Goal: Task Accomplishment & Management: Complete application form

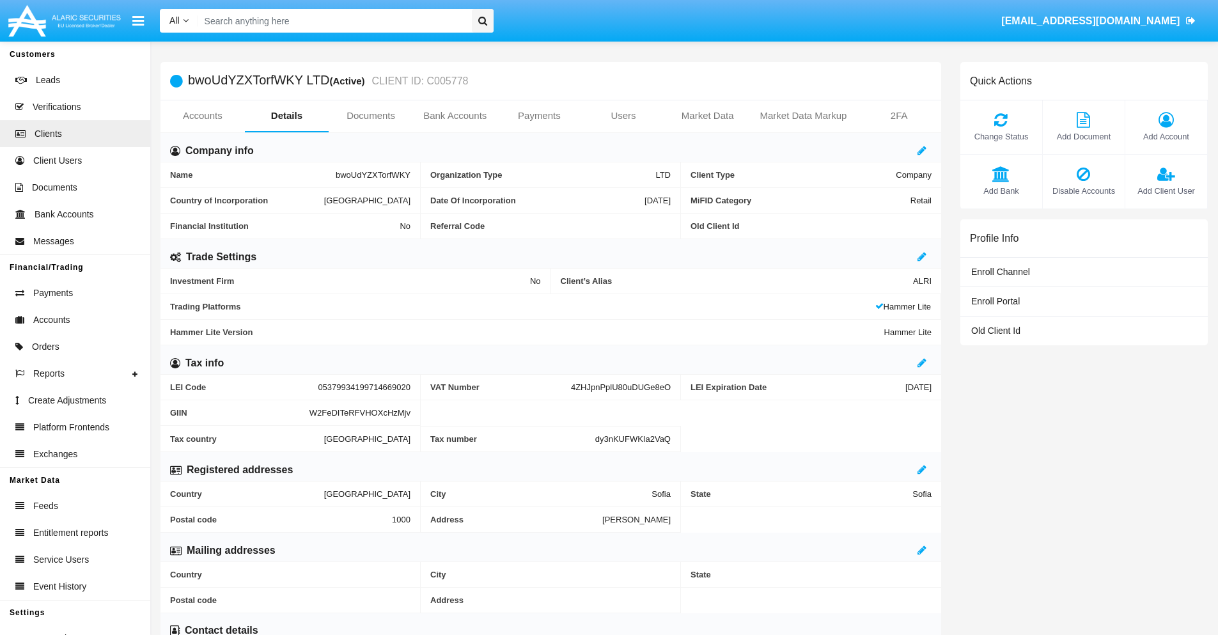
click at [623, 116] on link "Users" at bounding box center [623, 115] width 84 height 31
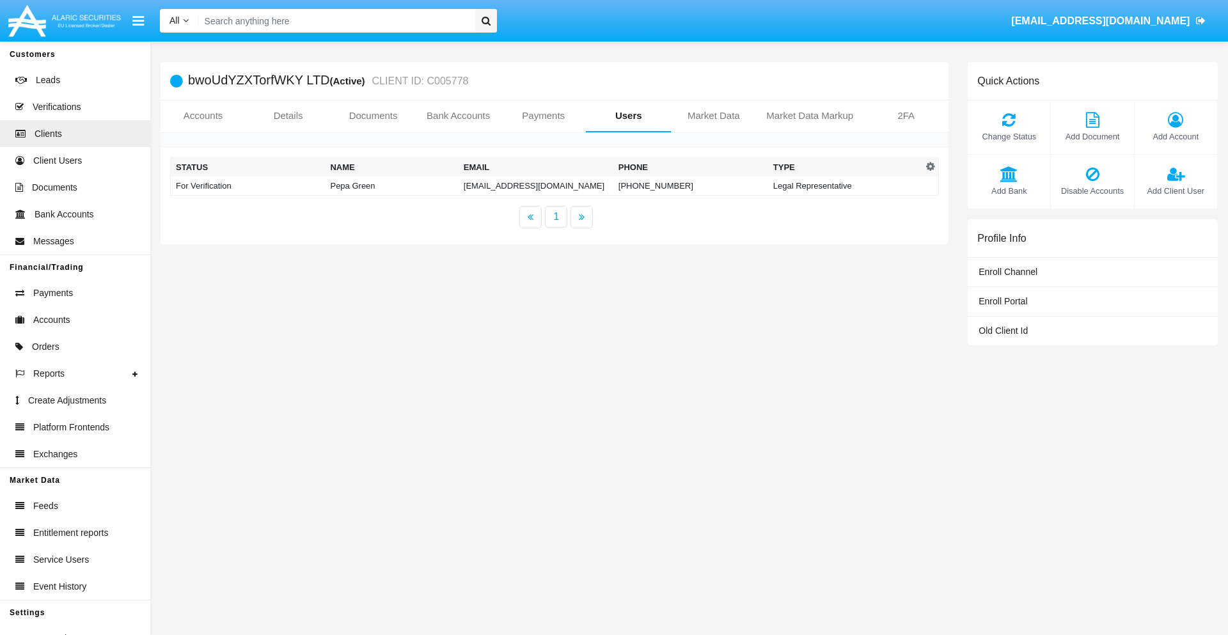
click at [535, 185] on td "[EMAIL_ADDRESS][DOMAIN_NAME]" at bounding box center [535, 185] width 155 height 19
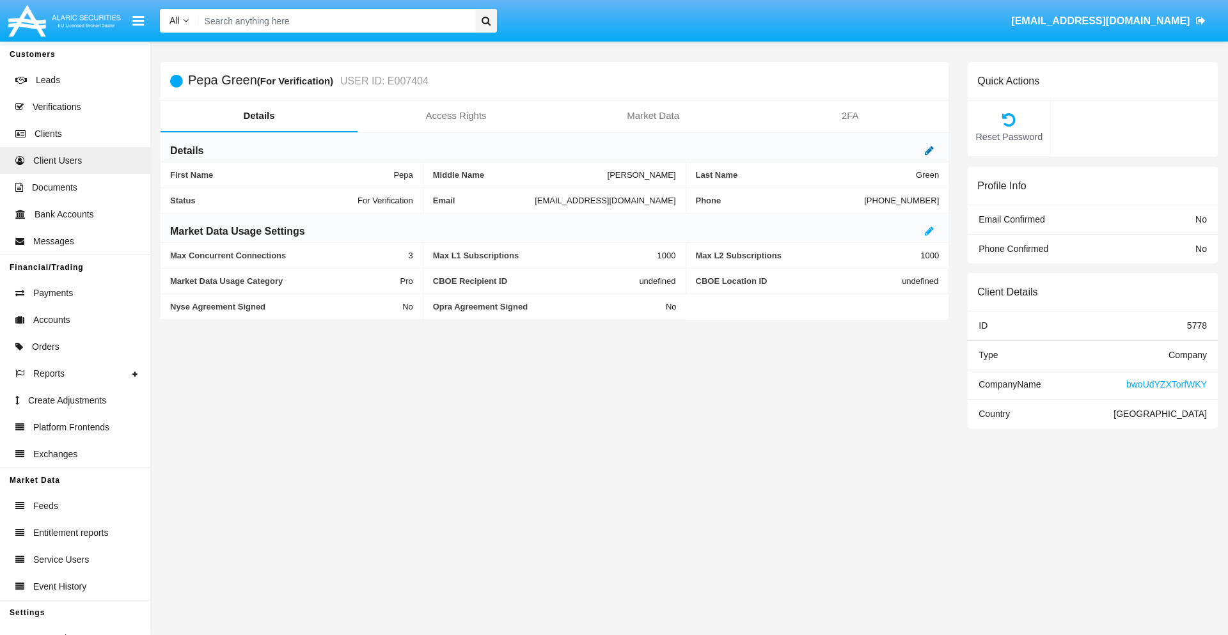
click at [929, 150] on icon at bounding box center [929, 150] width 9 height 10
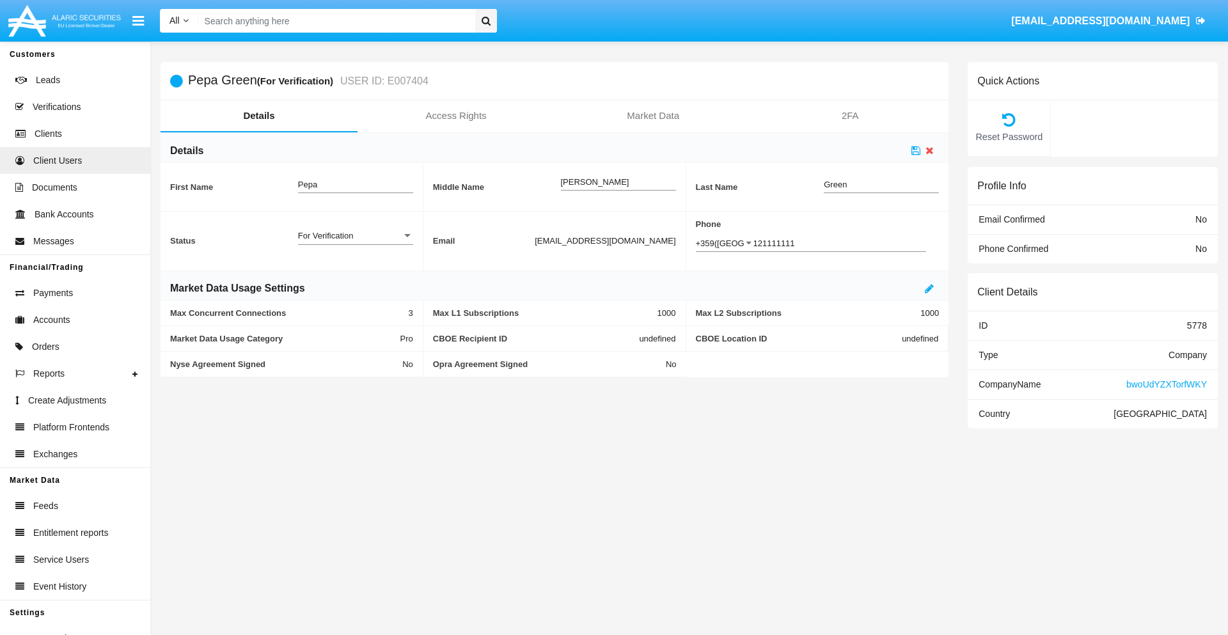
click at [355, 235] on div "For Verification" at bounding box center [350, 235] width 104 height 11
click at [355, 242] on span "Verified" at bounding box center [355, 242] width 115 height 25
click at [916, 150] on icon at bounding box center [915, 150] width 9 height 10
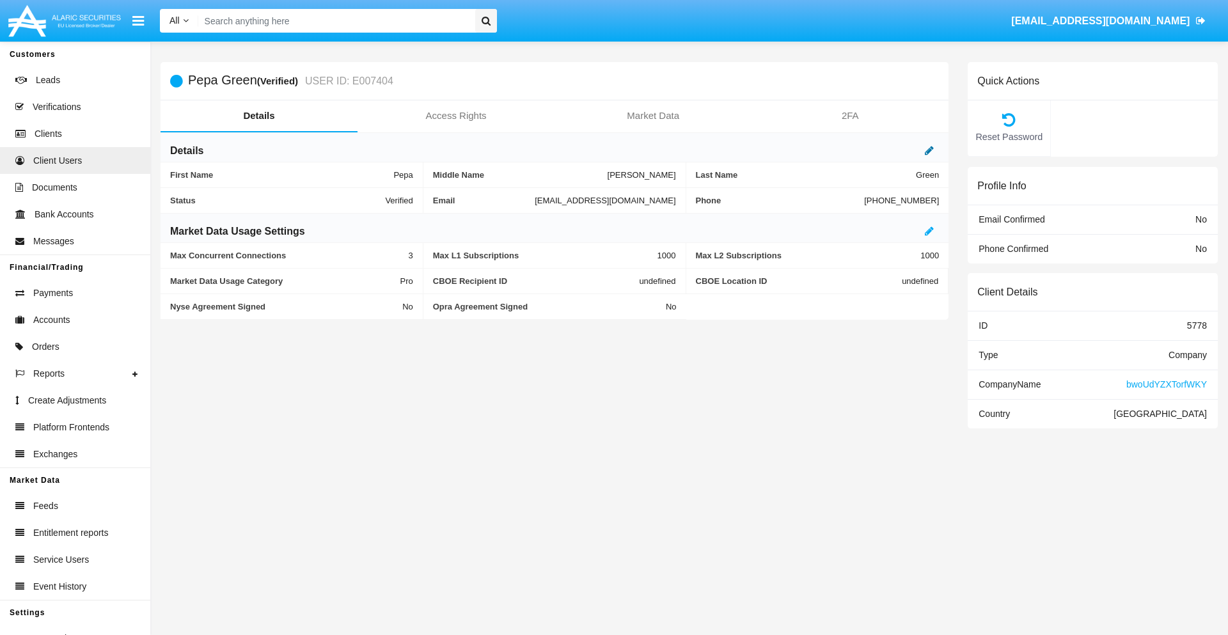
click at [929, 150] on icon at bounding box center [929, 150] width 9 height 10
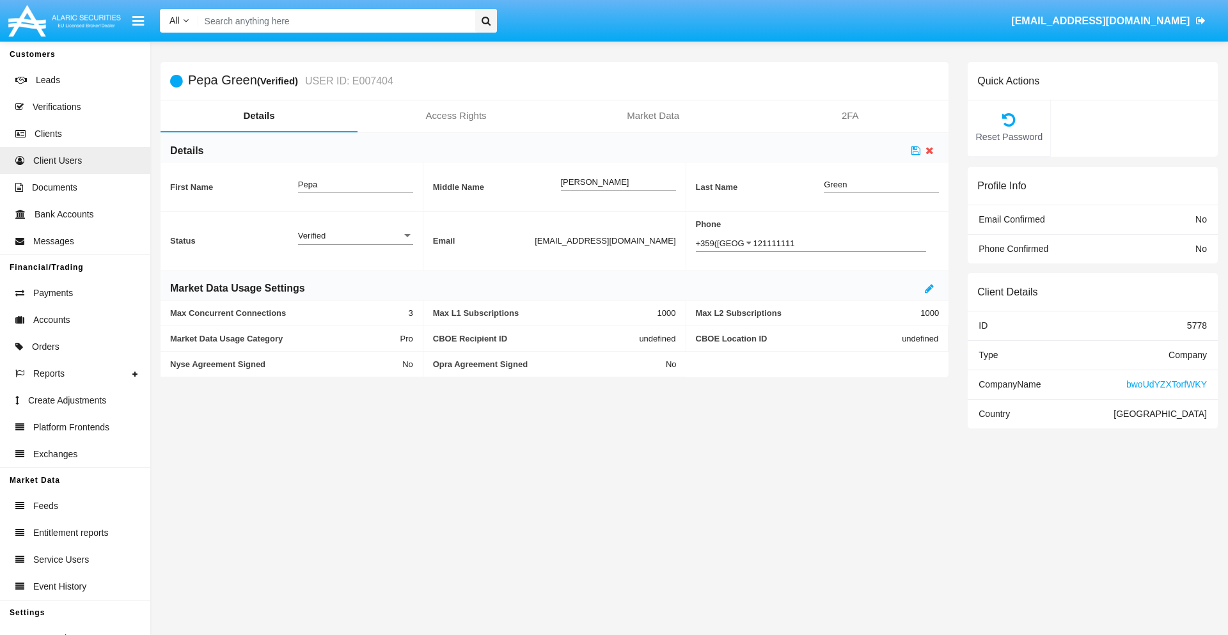
click at [355, 235] on div "Verified" at bounding box center [350, 235] width 104 height 11
click at [355, 242] on span "Active" at bounding box center [355, 242] width 115 height 25
click at [916, 150] on icon at bounding box center [915, 150] width 9 height 10
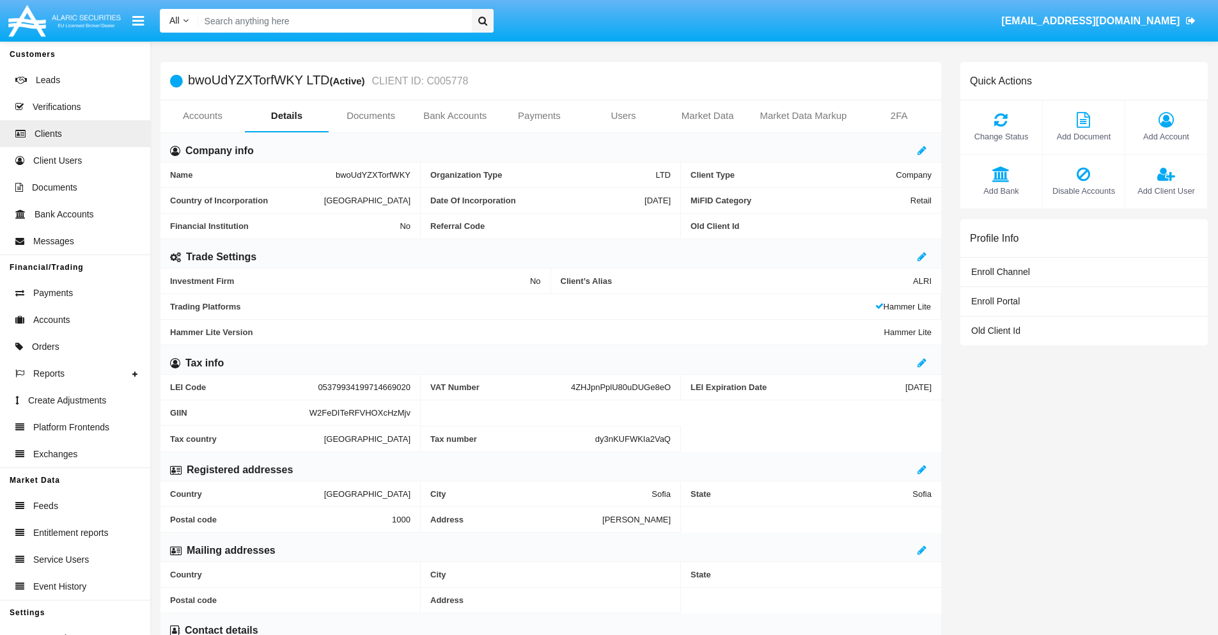
click at [1166, 191] on span "Add Client User" at bounding box center [1166, 191] width 69 height 12
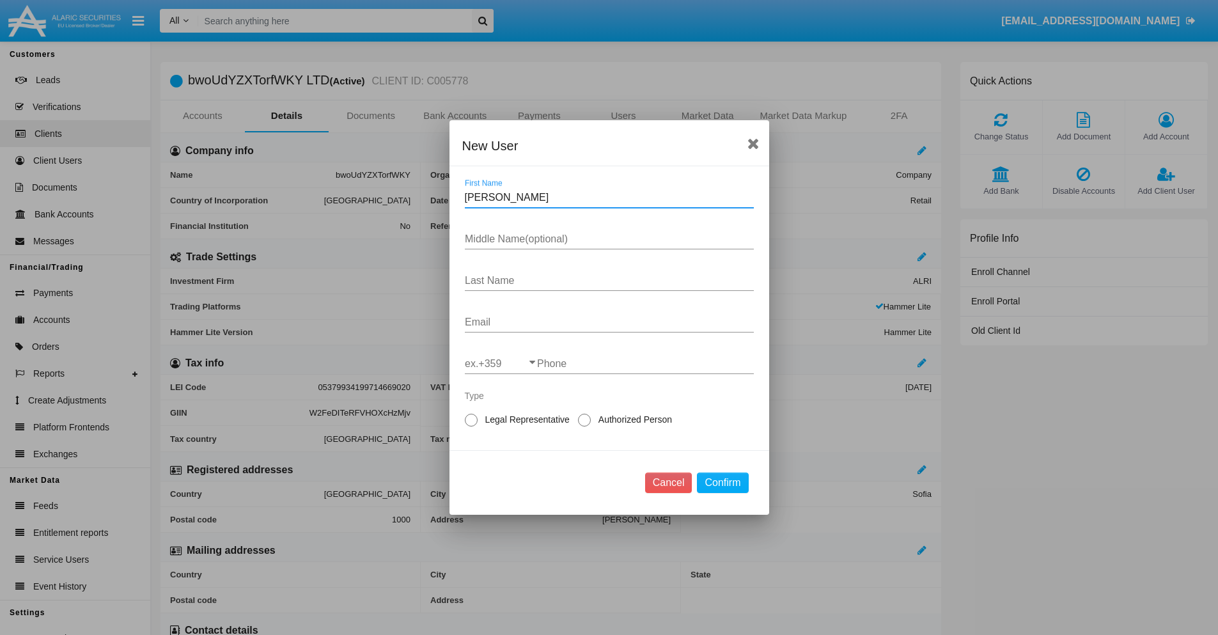
type input "Ronnie"
type input "Lanny"
type input "Wuckert"
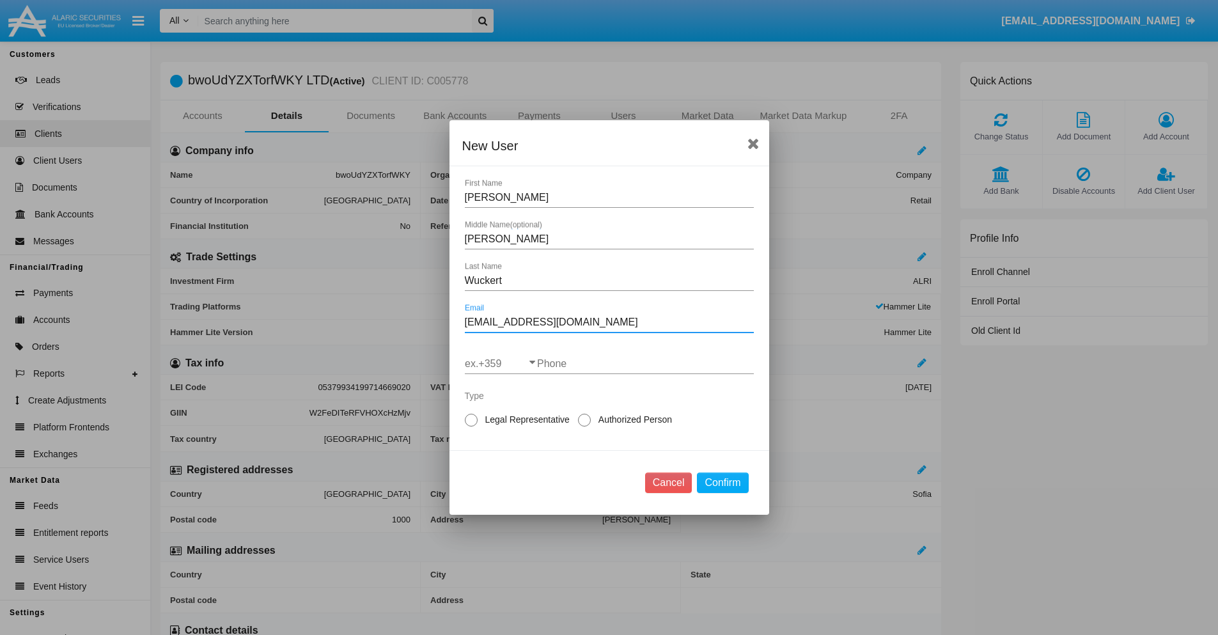
type input "cv53f4js@5ltmlh.b0h.nz"
click at [501, 364] on input "ex.+359" at bounding box center [501, 364] width 72 height 12
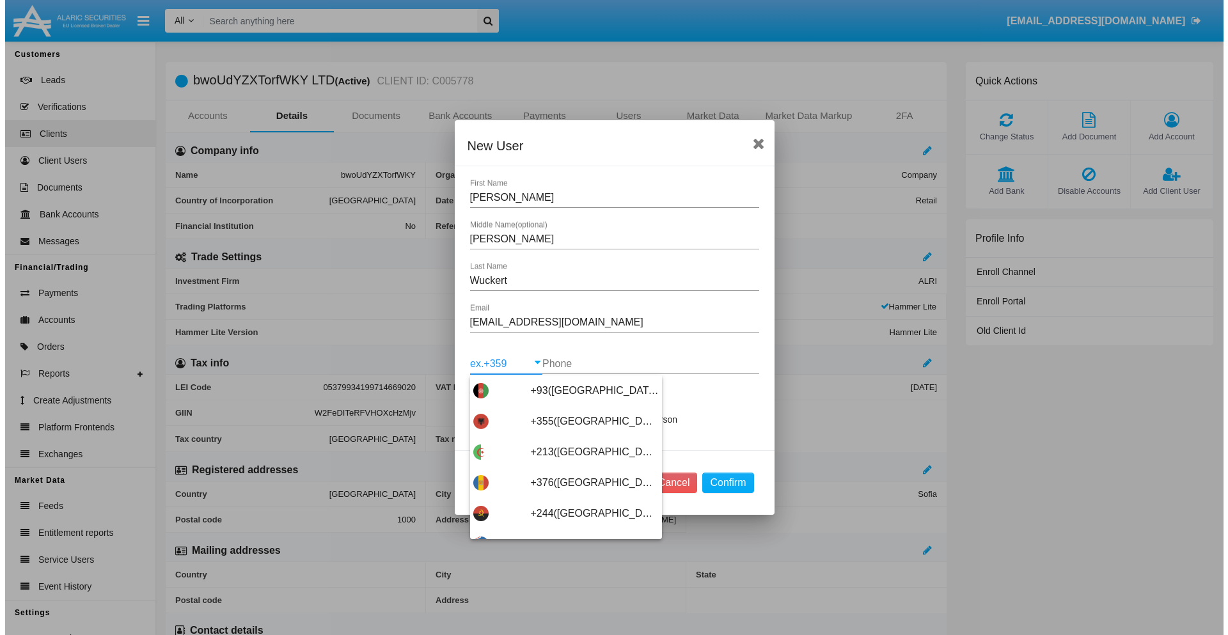
scroll to position [6804, 0]
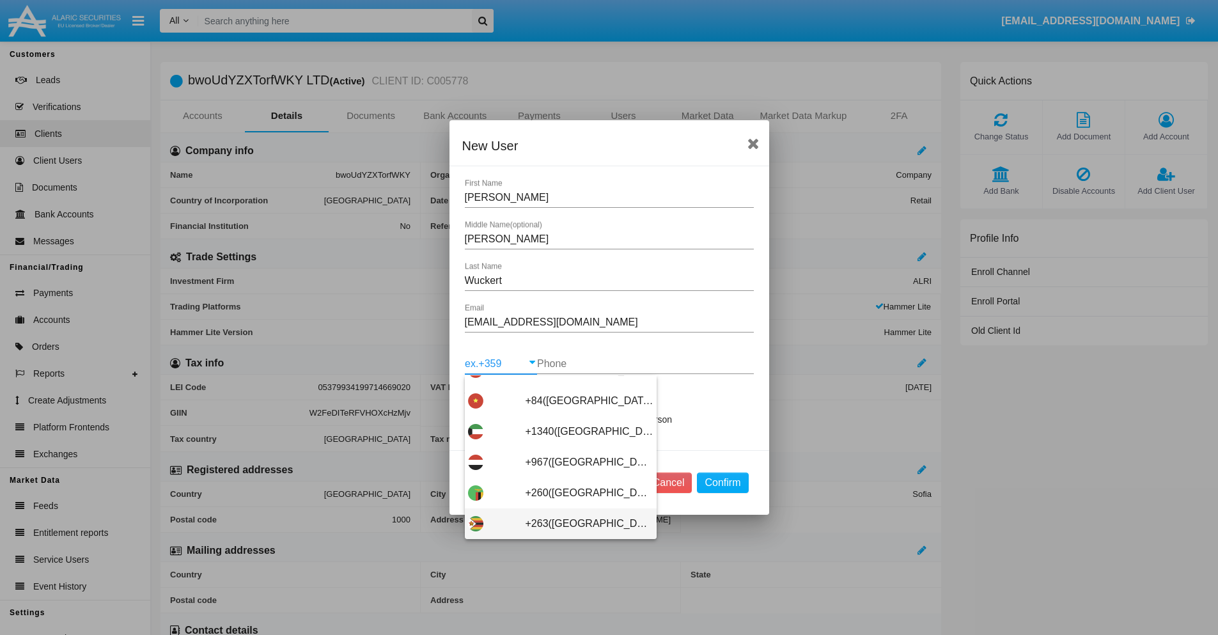
click at [556, 524] on span "+263([GEOGRAPHIC_DATA])" at bounding box center [590, 523] width 128 height 31
type input "+263([GEOGRAPHIC_DATA])"
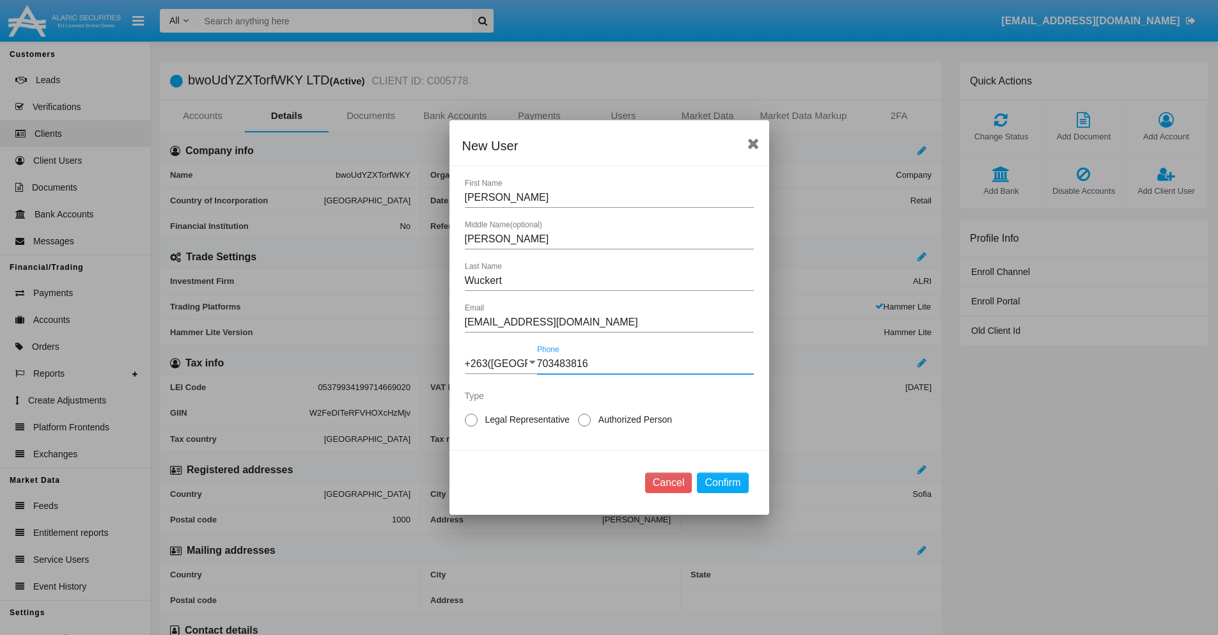
type input "703483816"
click at [632, 419] on span "Authorized Person" at bounding box center [633, 419] width 84 height 13
click at [584, 427] on input "Authorized Person" at bounding box center [584, 427] width 1 height 1
radio input "true"
click at [723, 483] on button "Confirm" at bounding box center [722, 483] width 51 height 20
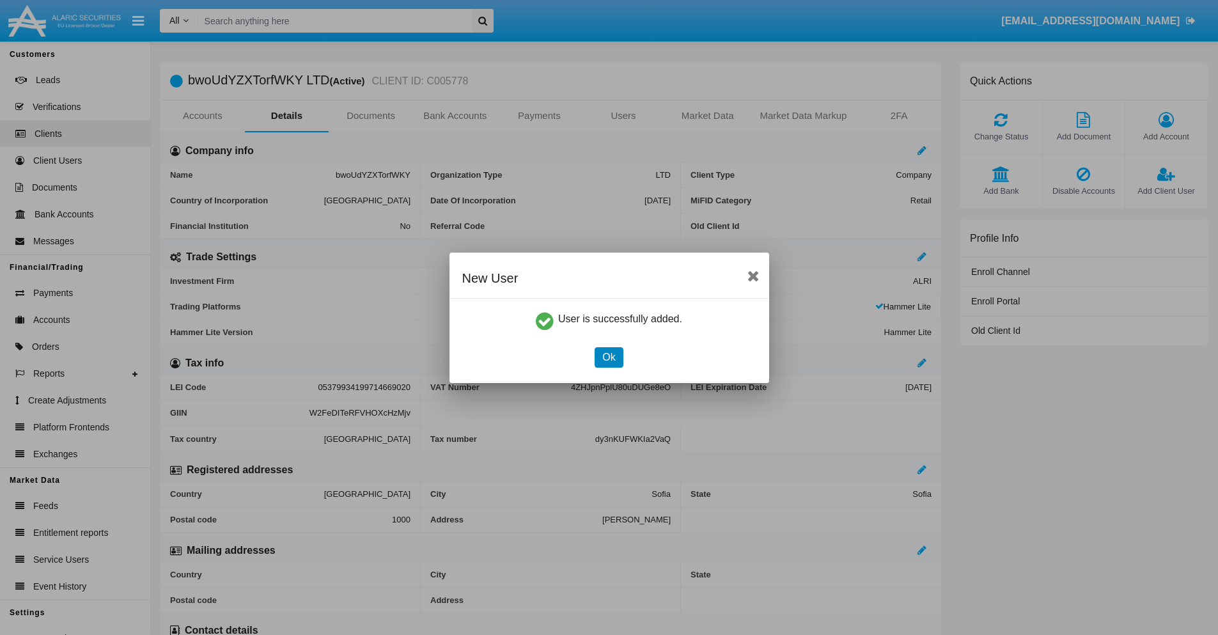
click at [609, 357] on button "Ok" at bounding box center [609, 357] width 28 height 20
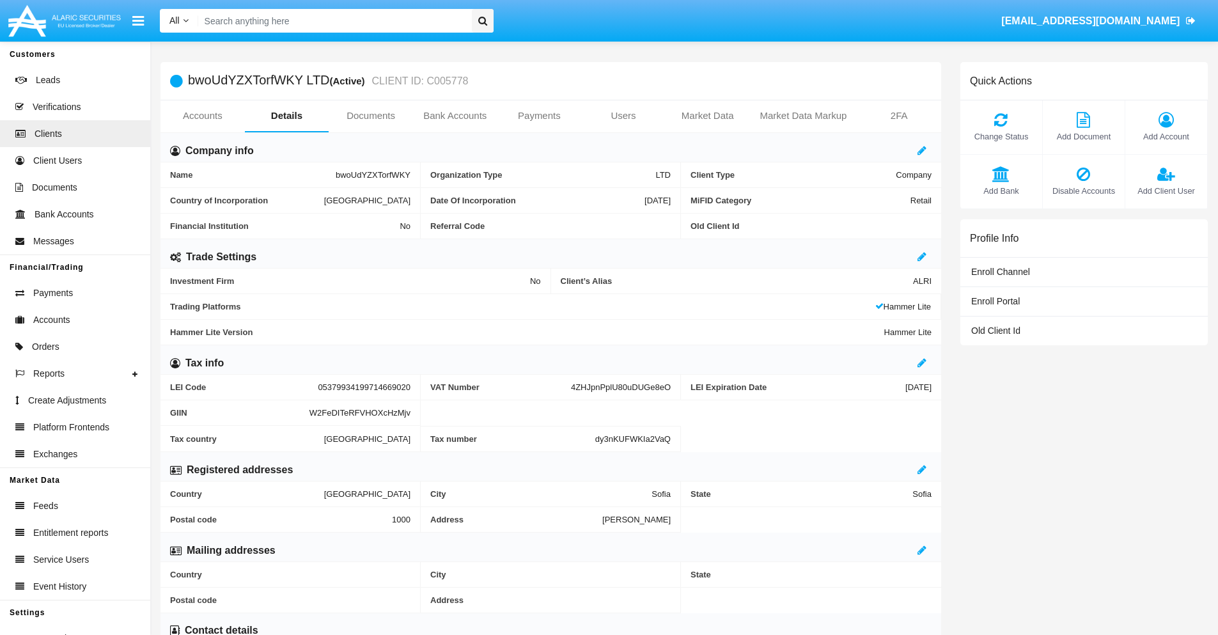
click at [1166, 191] on span "Add Client User" at bounding box center [1166, 191] width 69 height 12
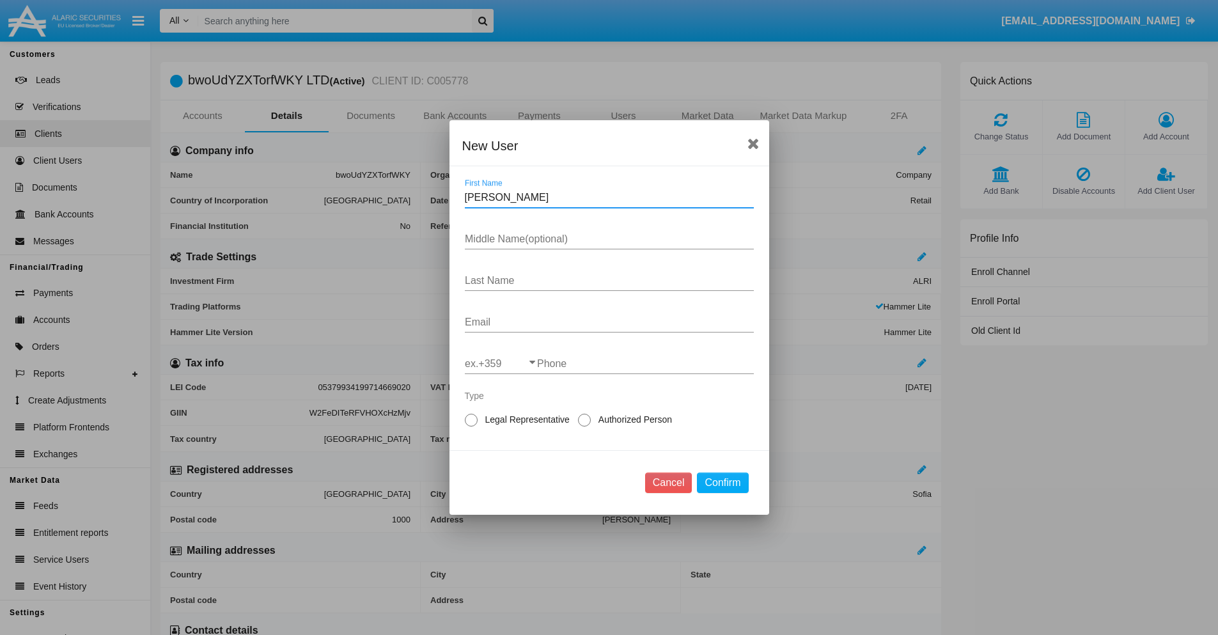
type input "Lela"
type input "Margit"
type input "Bernhard"
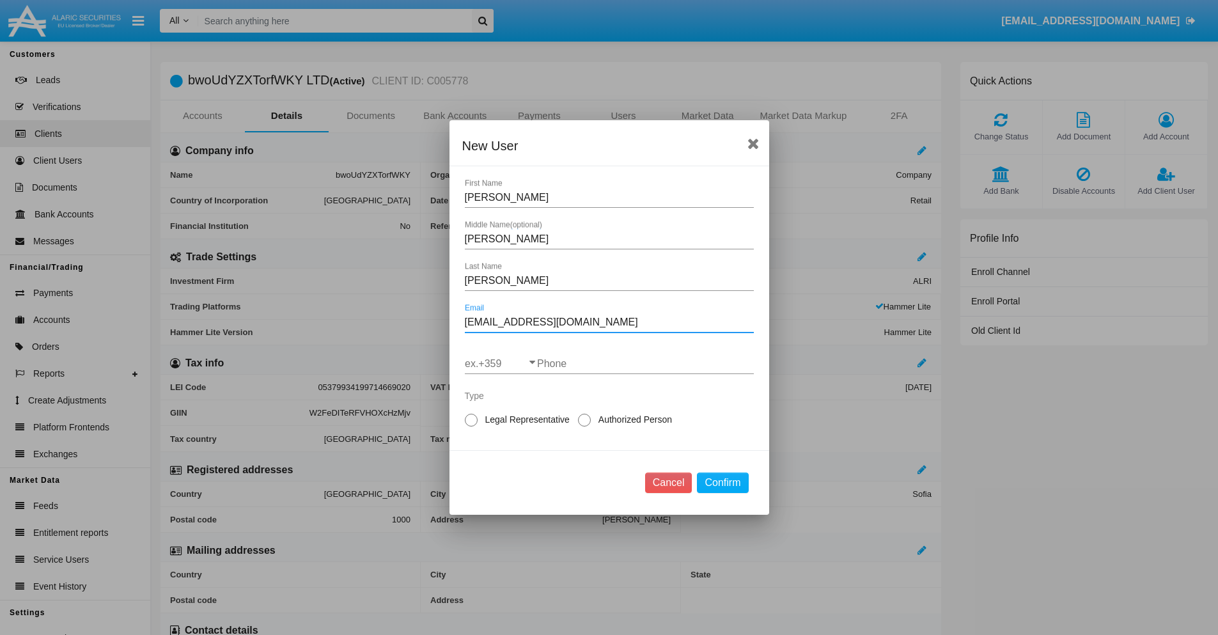
type input "[EMAIL_ADDRESS][DOMAIN_NAME]"
click at [501, 364] on input "ex.+359" at bounding box center [501, 364] width 72 height 12
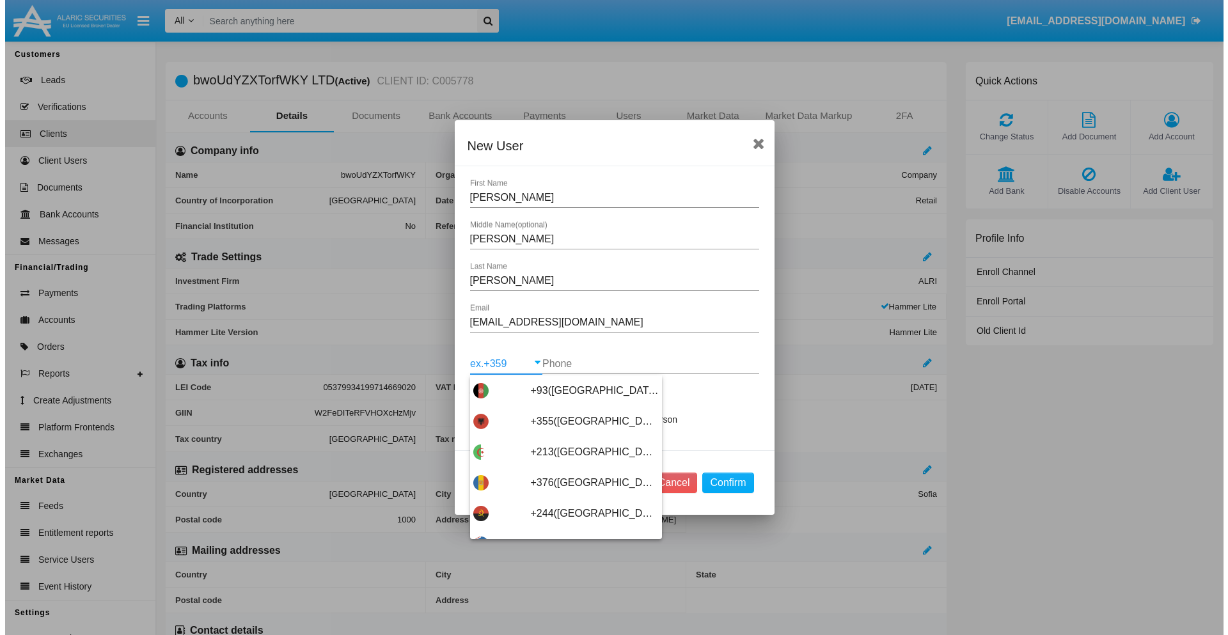
scroll to position [6804, 0]
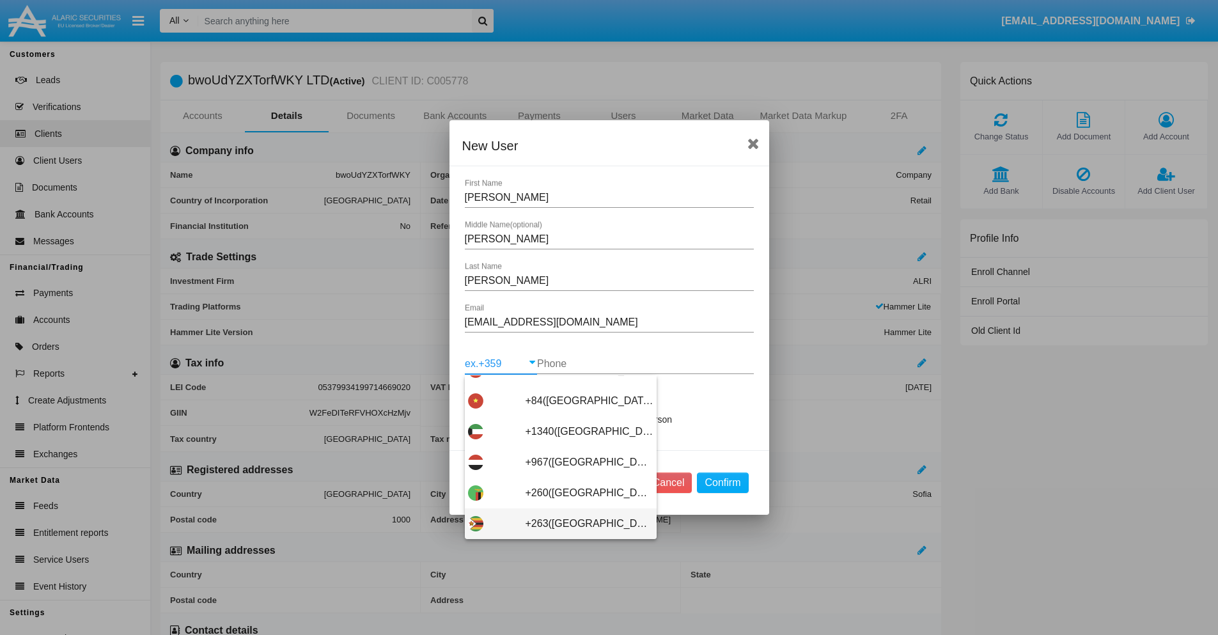
click at [556, 524] on span "+263(Zimbabwe)" at bounding box center [590, 523] width 128 height 31
type input "+263(Zimbabwe)"
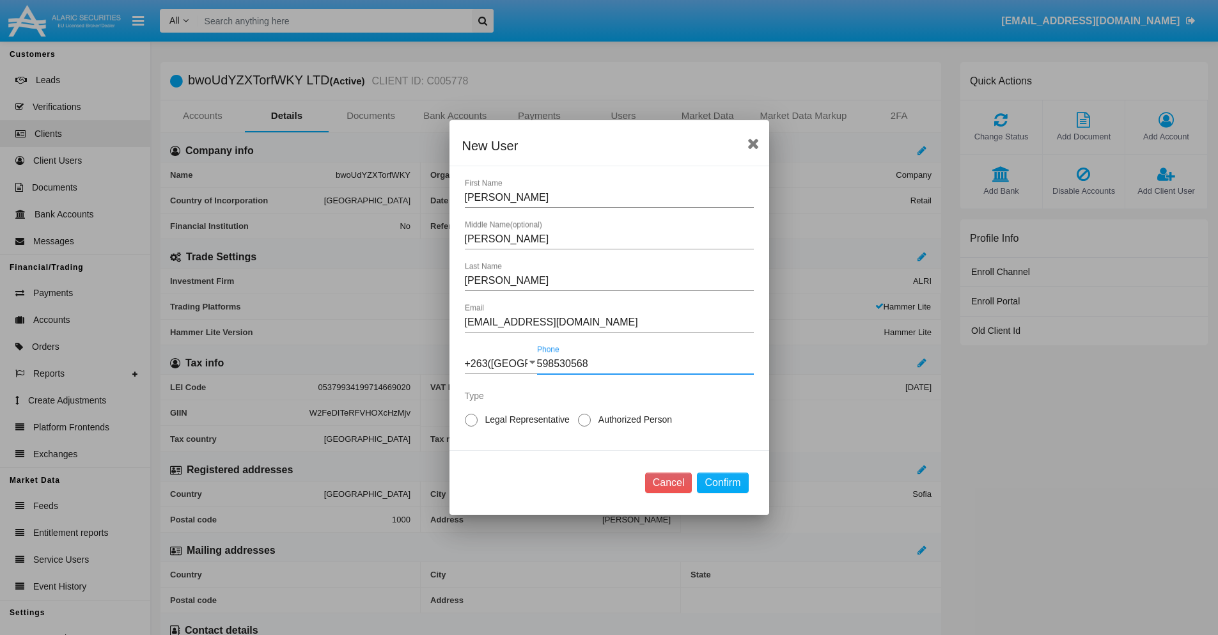
type input "598530568"
click at [525, 419] on span "Legal Representative" at bounding box center [525, 419] width 95 height 13
click at [471, 427] on input "Legal Representative" at bounding box center [471, 427] width 1 height 1
radio input "true"
click at [723, 483] on button "Confirm" at bounding box center [722, 483] width 51 height 20
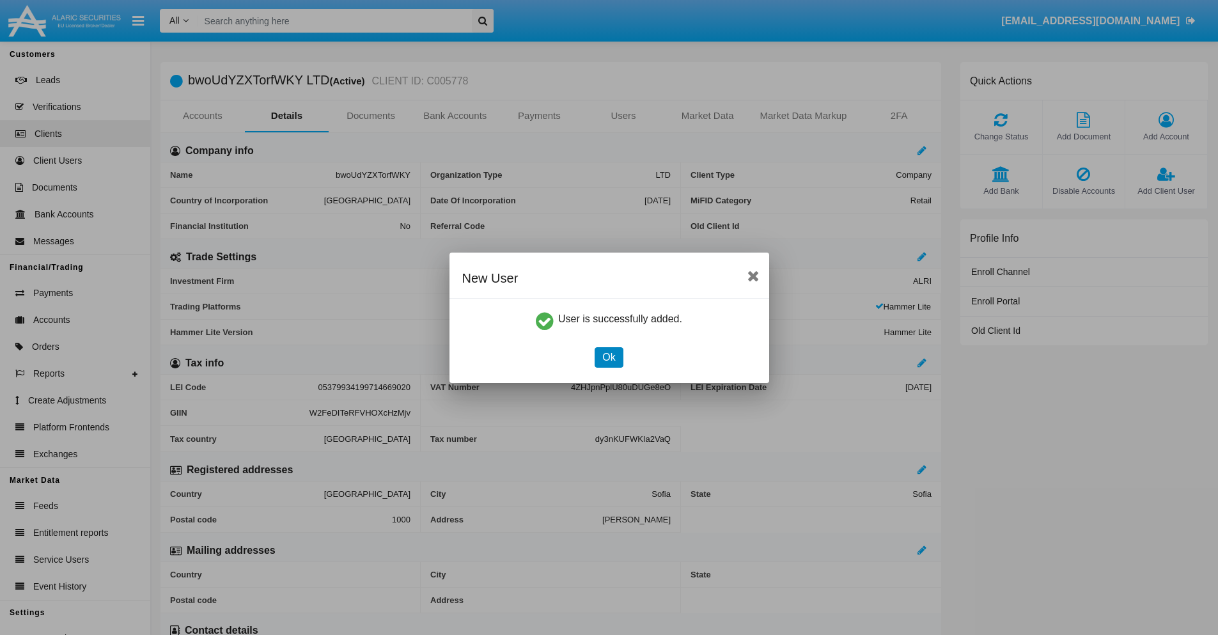
click at [609, 357] on button "Ok" at bounding box center [609, 357] width 28 height 20
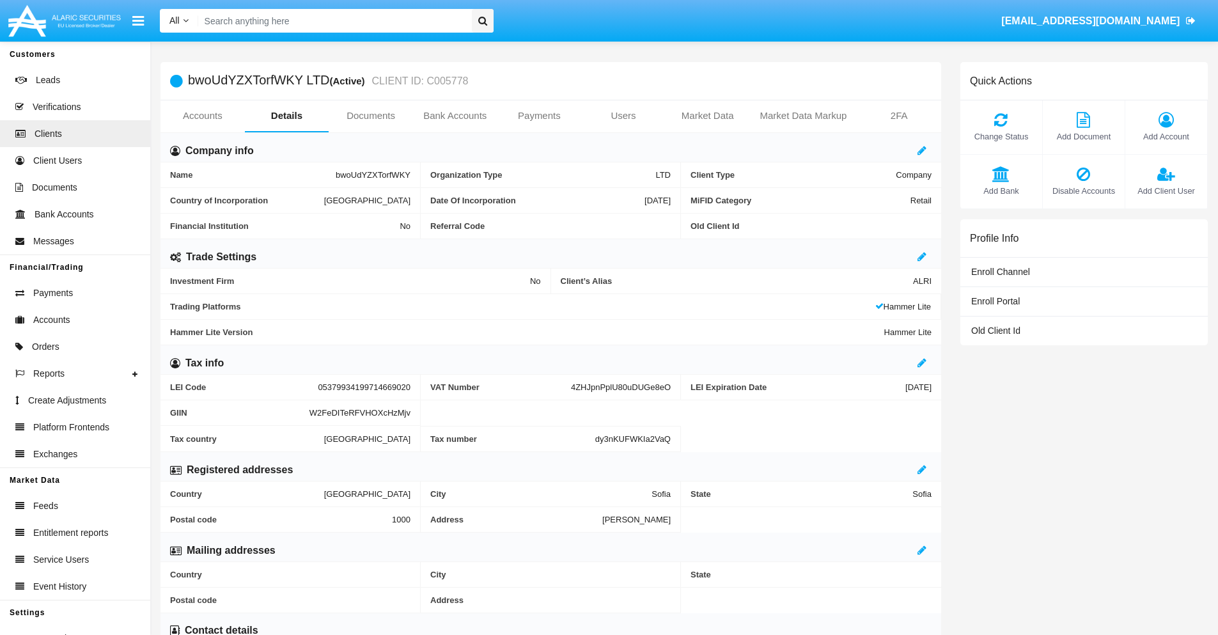
click at [623, 116] on link "Users" at bounding box center [623, 115] width 84 height 31
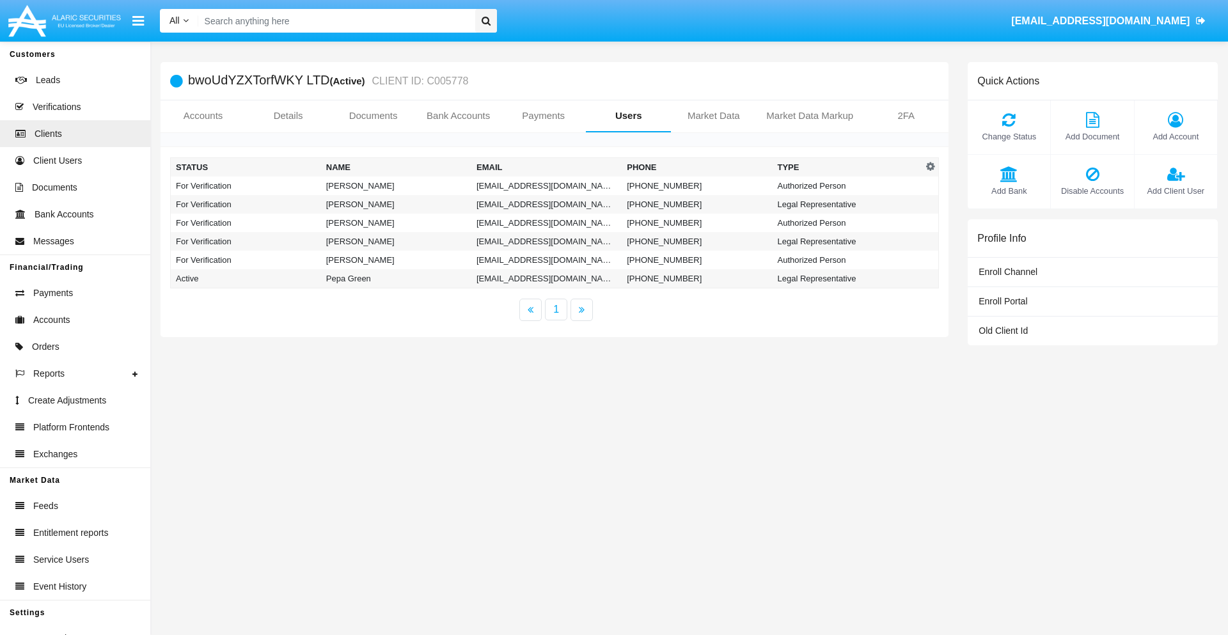
click at [546, 185] on td "[EMAIL_ADDRESS][DOMAIN_NAME]" at bounding box center [546, 185] width 150 height 19
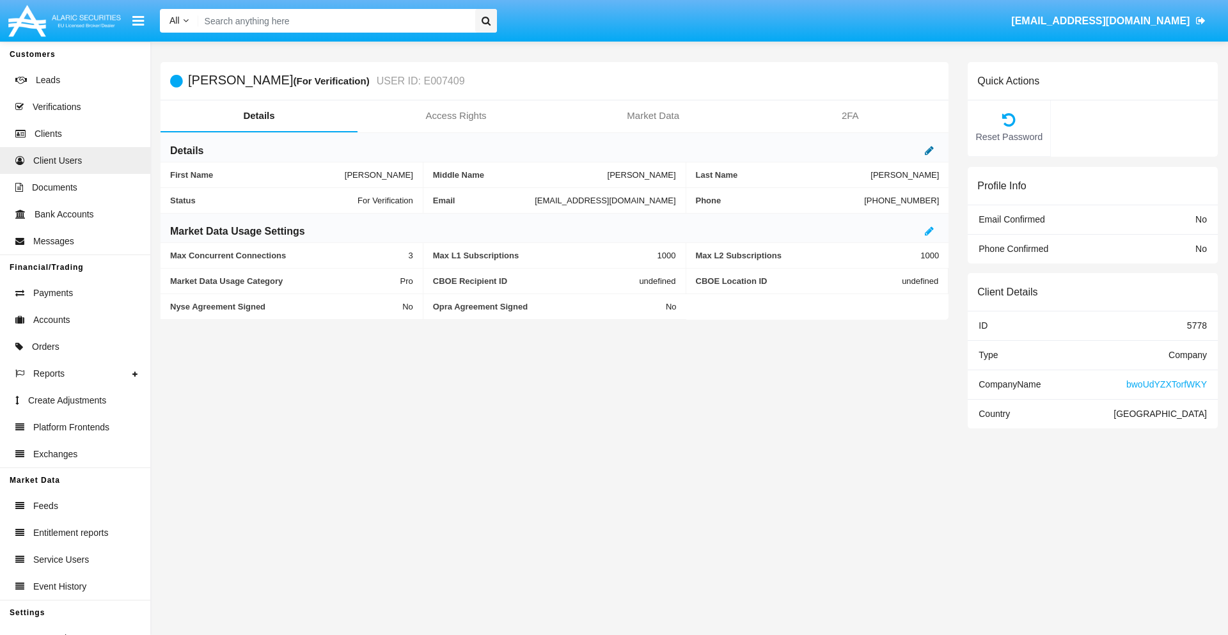
click at [929, 150] on icon at bounding box center [929, 150] width 9 height 10
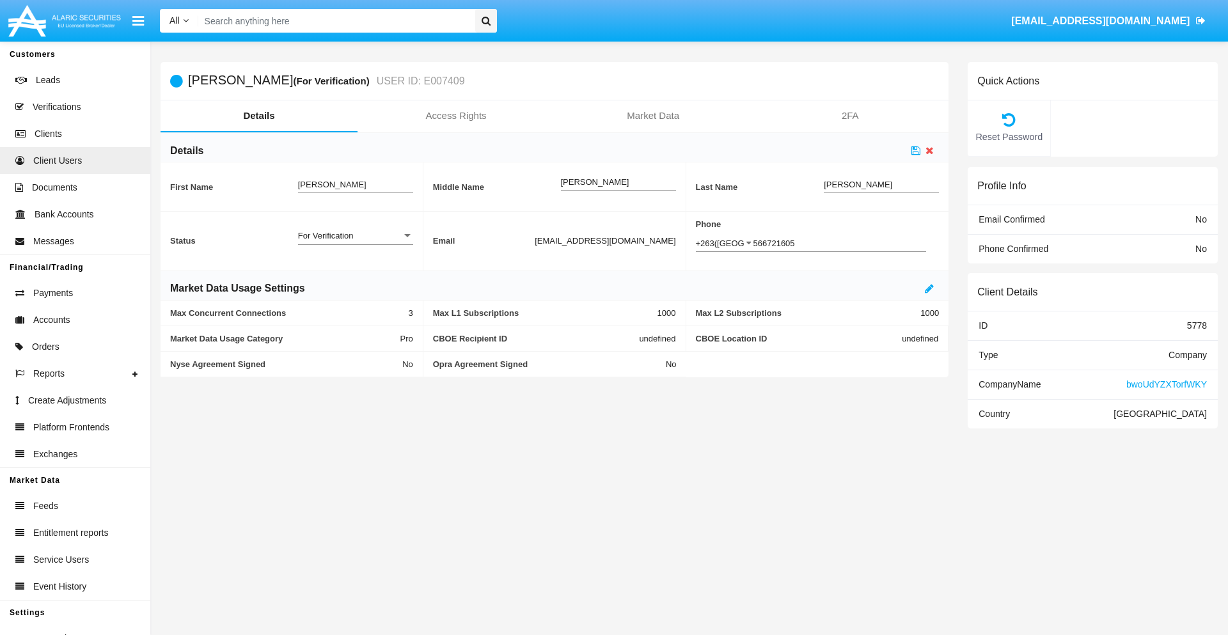
click at [355, 235] on div "For Verification" at bounding box center [350, 235] width 104 height 11
click at [355, 242] on span "Verified" at bounding box center [355, 242] width 115 height 25
click at [916, 150] on icon at bounding box center [915, 150] width 9 height 10
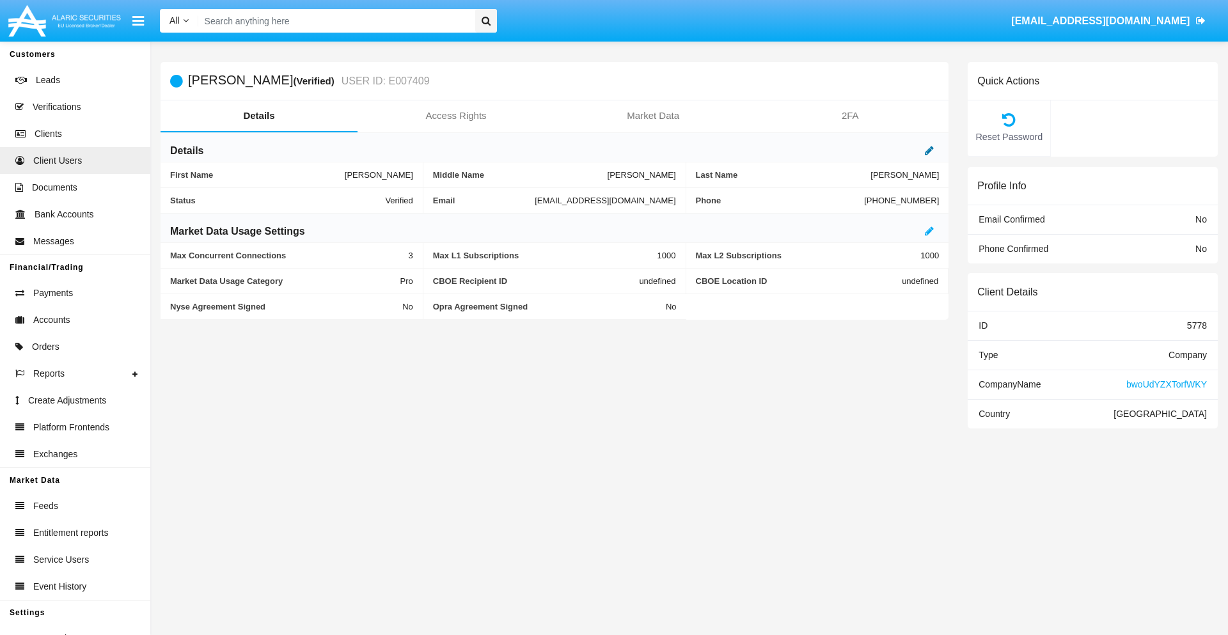
click at [929, 150] on icon at bounding box center [929, 150] width 9 height 10
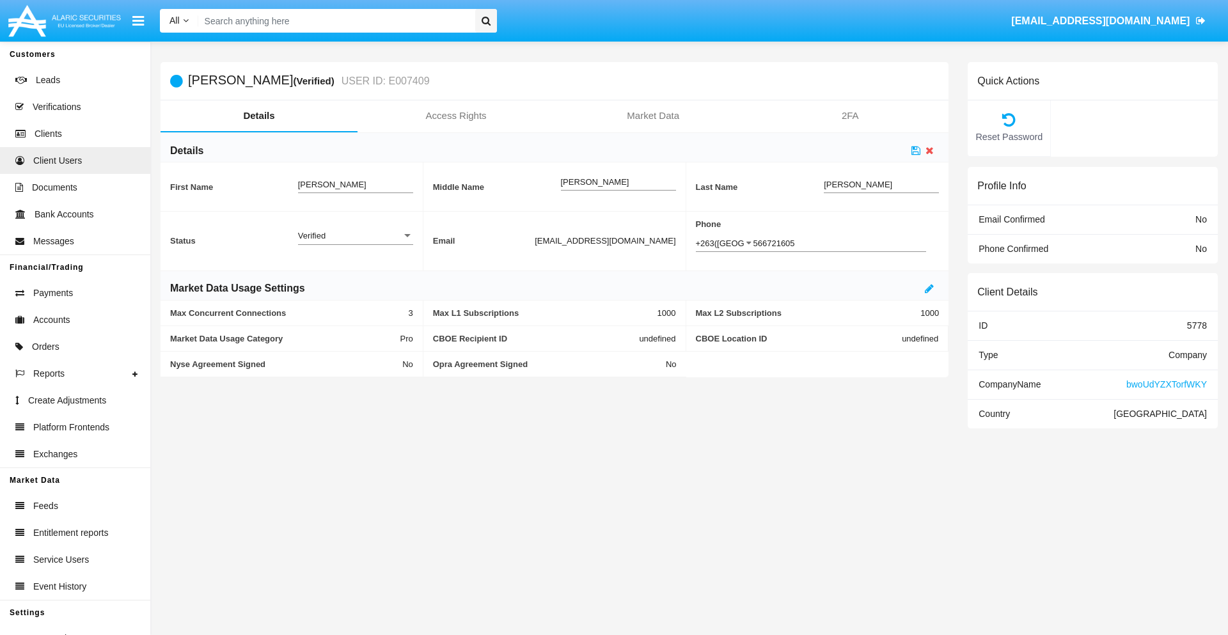
click at [355, 235] on div "Verified" at bounding box center [350, 235] width 104 height 11
click at [355, 242] on span "Active" at bounding box center [355, 242] width 115 height 25
click at [916, 150] on icon at bounding box center [915, 150] width 9 height 10
